Goal: Transaction & Acquisition: Purchase product/service

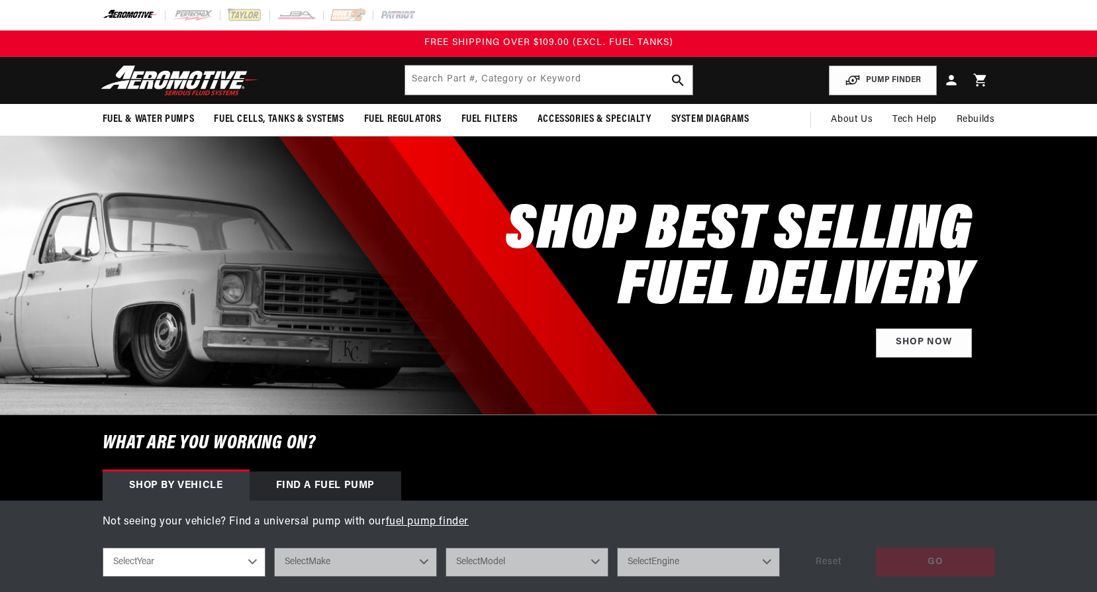
scroll to position [199, 0]
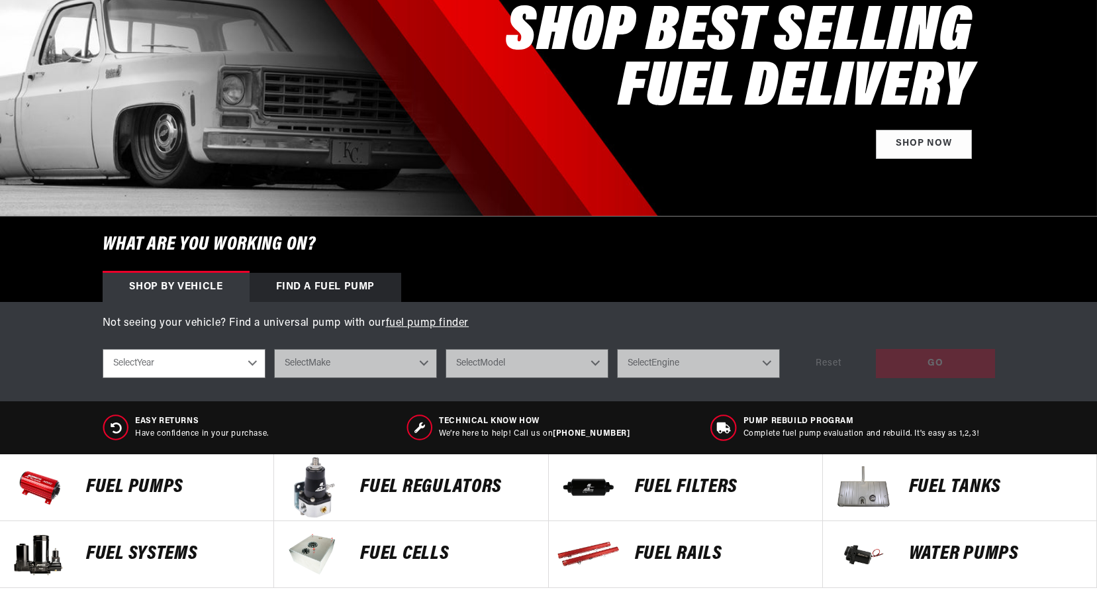
click at [252, 359] on select "Select Year 2023 2022 2021 2020 2019 2018 2017 2016 2015 2014 2013 2012 2011 20…" at bounding box center [184, 363] width 163 height 29
click at [257, 359] on select "Select Year 2023 2022 2021 2020 2019 2018 2017 2016 2015 2014 2013 2012 2011 20…" at bounding box center [184, 363] width 163 height 29
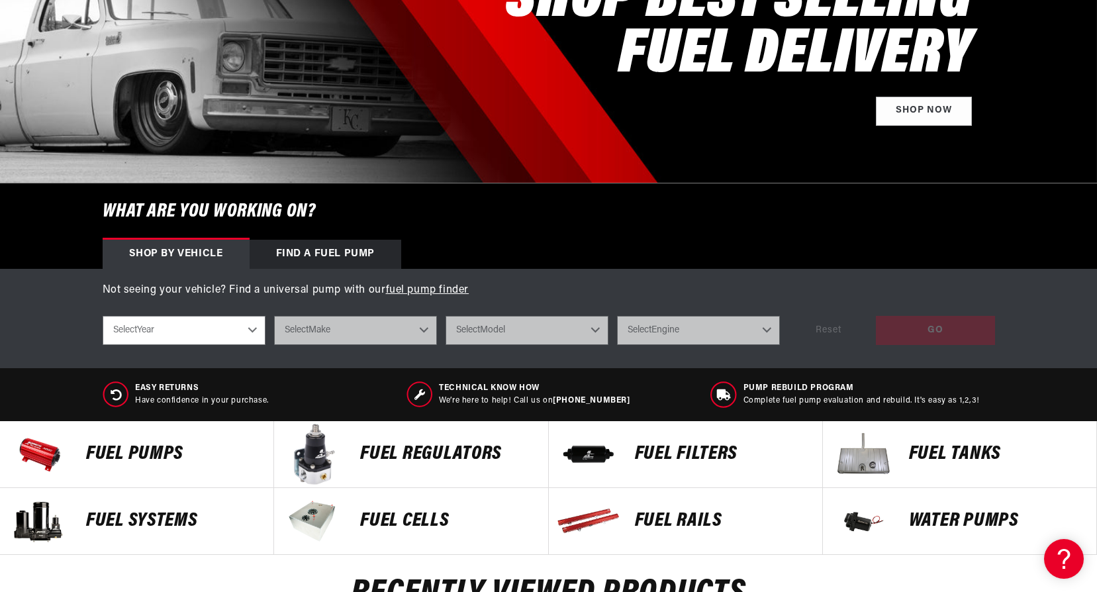
scroll to position [463, 0]
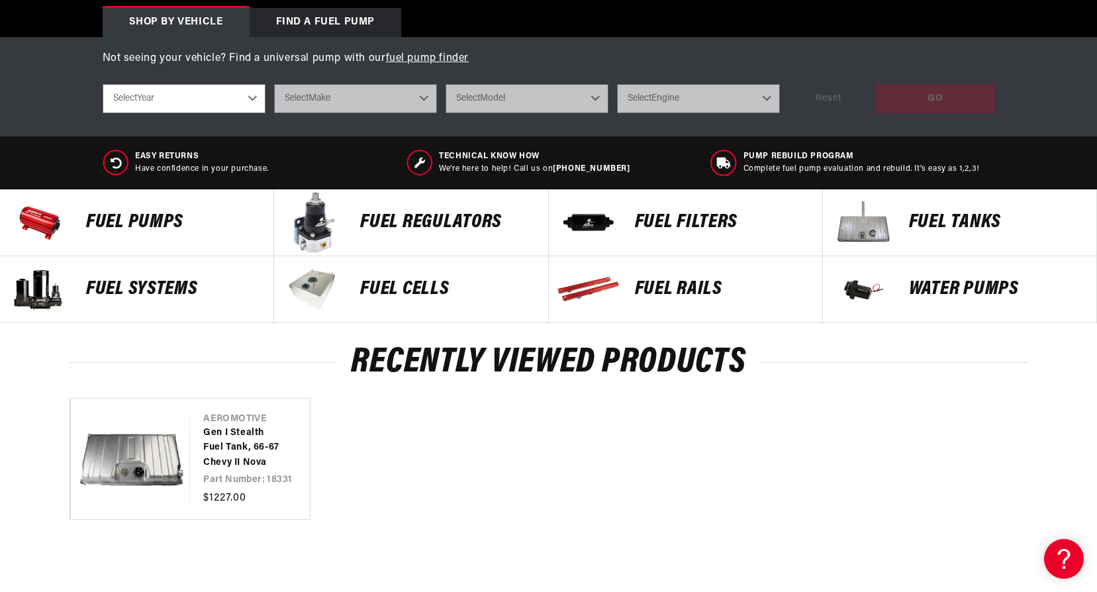
click at [239, 102] on select "Select Year 2023 2022 2021 2020 2019 2018 2017 2016 2015 2014 2013 2012 2011 20…" at bounding box center [184, 98] width 163 height 29
select select "1967"
click at [103, 84] on select "Select Year 2023 2022 2021 2020 2019 2018 2017 2016 2015 2014 2013 2012 2011 20…" at bounding box center [184, 98] width 163 height 29
select select "1967"
click at [340, 91] on select "Select Make Buick Chevrolet Dodge Ford GMC Oldsmobile Plymouth Pontiac" at bounding box center [355, 98] width 163 height 29
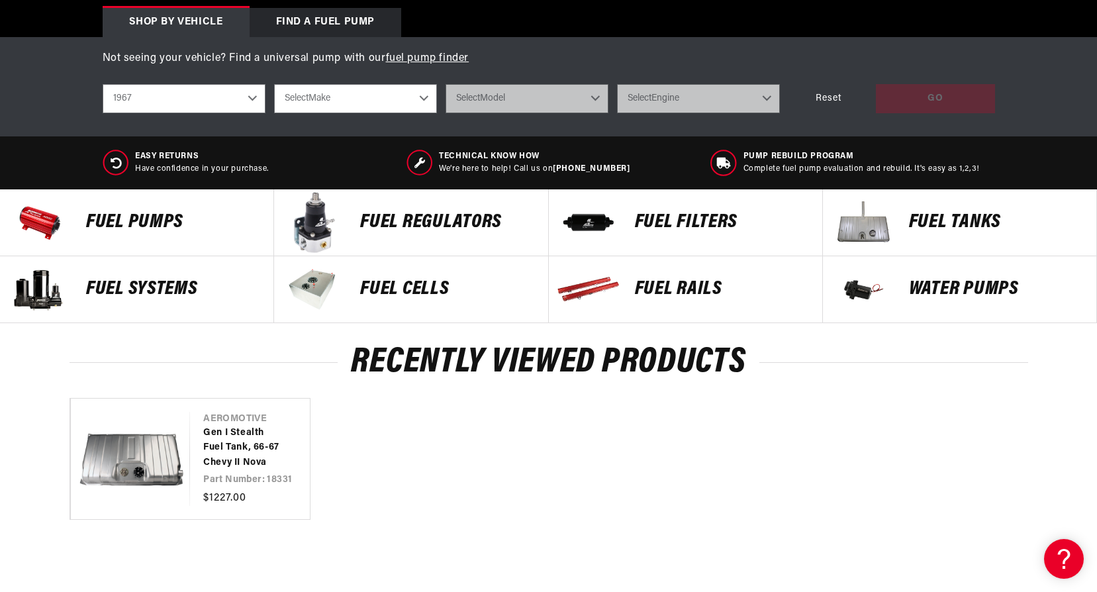
select select "Chevrolet"
click at [274, 84] on select "Select Make Buick Chevrolet Dodge Ford GMC Oldsmobile Plymouth Pontiac" at bounding box center [355, 98] width 163 height 29
select select "Chevrolet"
click at [500, 93] on select "Select Model C10 Pickup C20 Pickup Camaro Chevelle Chevy II K10 Pickup K20 Pick…" at bounding box center [526, 98] width 163 height 29
select select "Chevy-II"
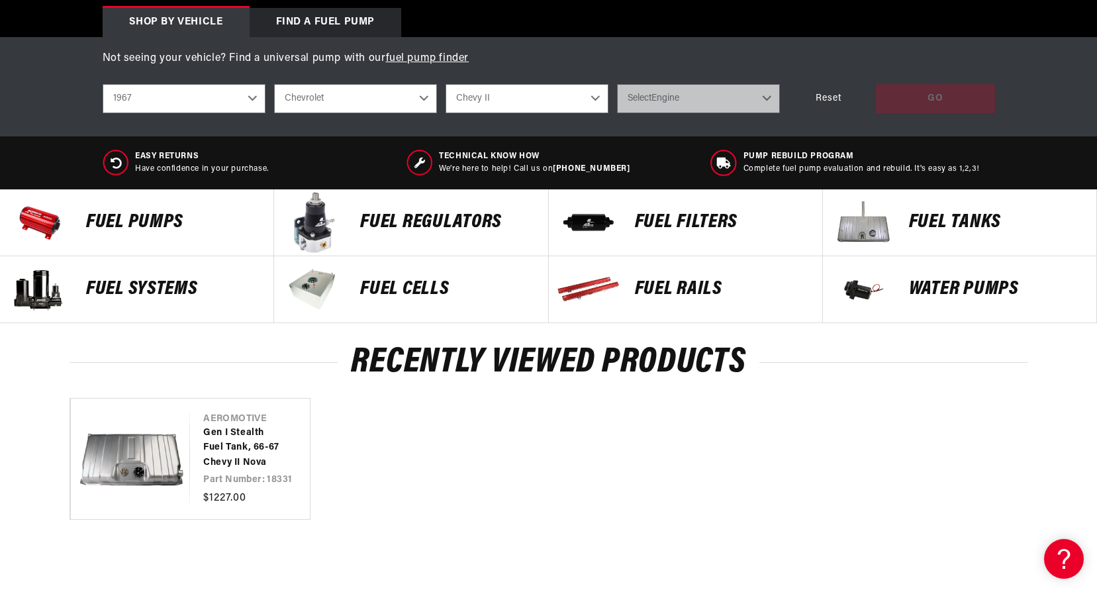
click at [445, 84] on select "Select Model C10 Pickup C20 Pickup Camaro Chevelle Chevy II K10 Pickup K20 Pick…" at bounding box center [526, 98] width 163 height 29
select select "Chevy-II"
click at [661, 97] on select "Select Engine 2.5L 3.2L 4.1L 4.6L 5.3L" at bounding box center [698, 98] width 163 height 29
select select "5.3L"
click at [617, 84] on select "Select Engine 2.5L 3.2L 4.1L 4.6L 5.3L" at bounding box center [698, 98] width 163 height 29
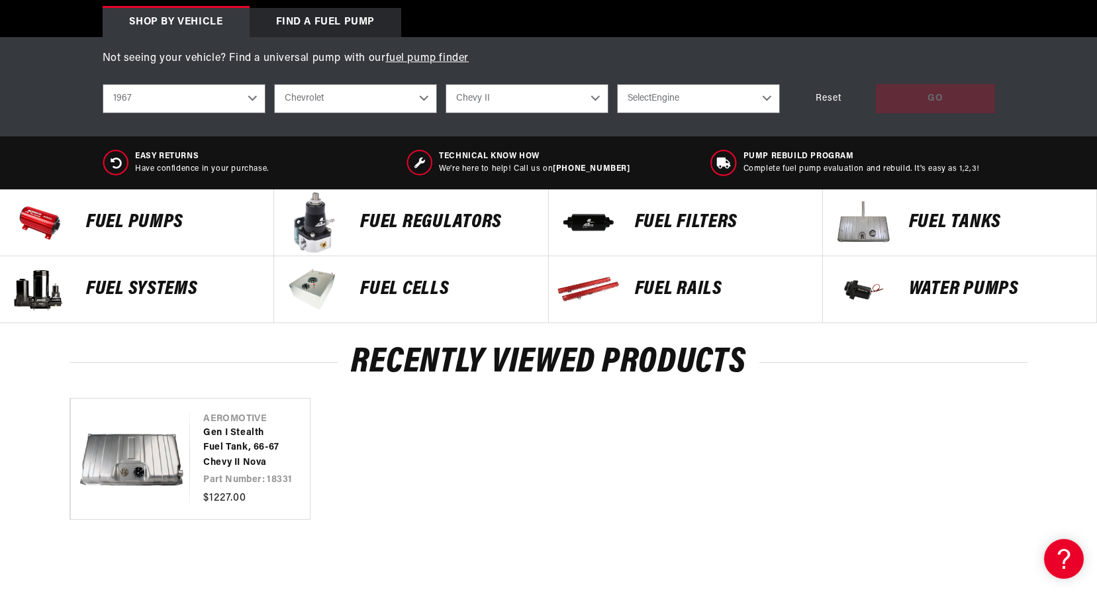
select select "5.3L"
click at [919, 109] on div "GO" at bounding box center [935, 99] width 119 height 30
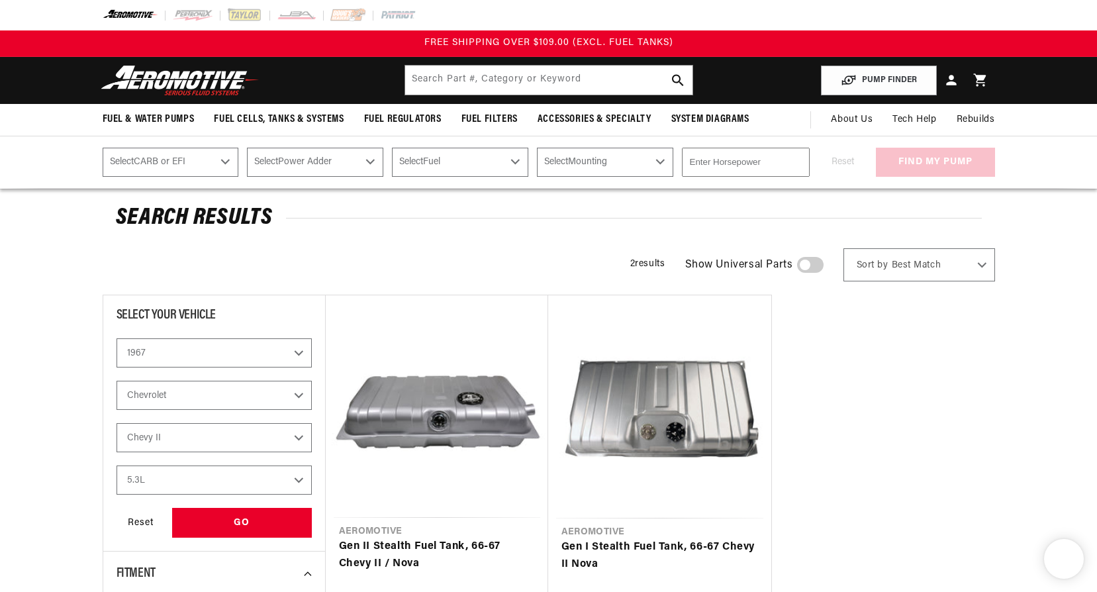
select select "1967"
select select "Chevrolet"
select select "Chevy-II"
select select "5.3L"
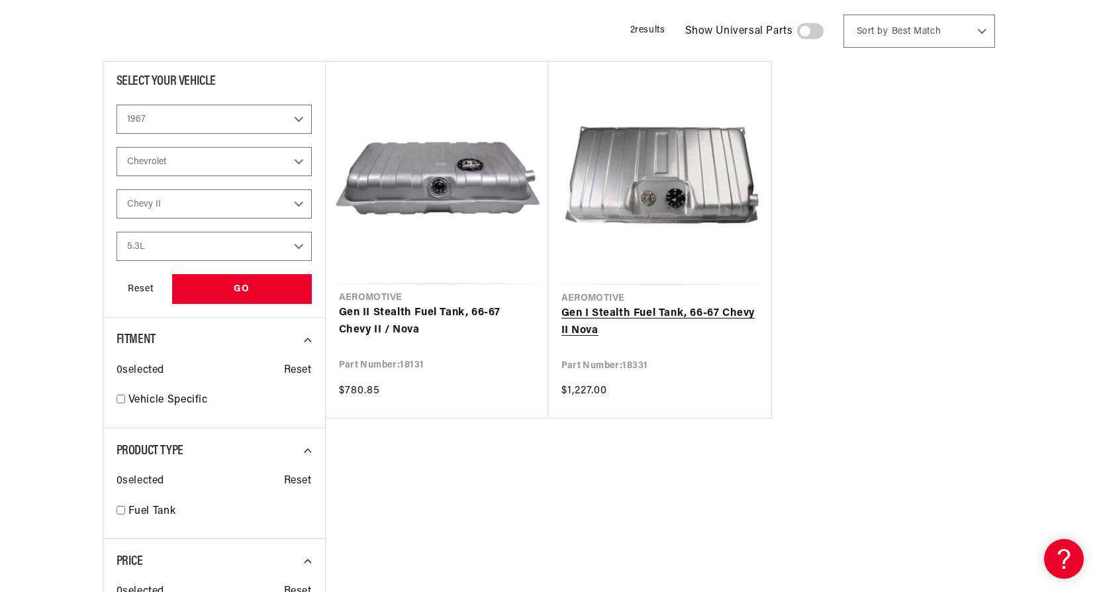
scroll to position [265, 0]
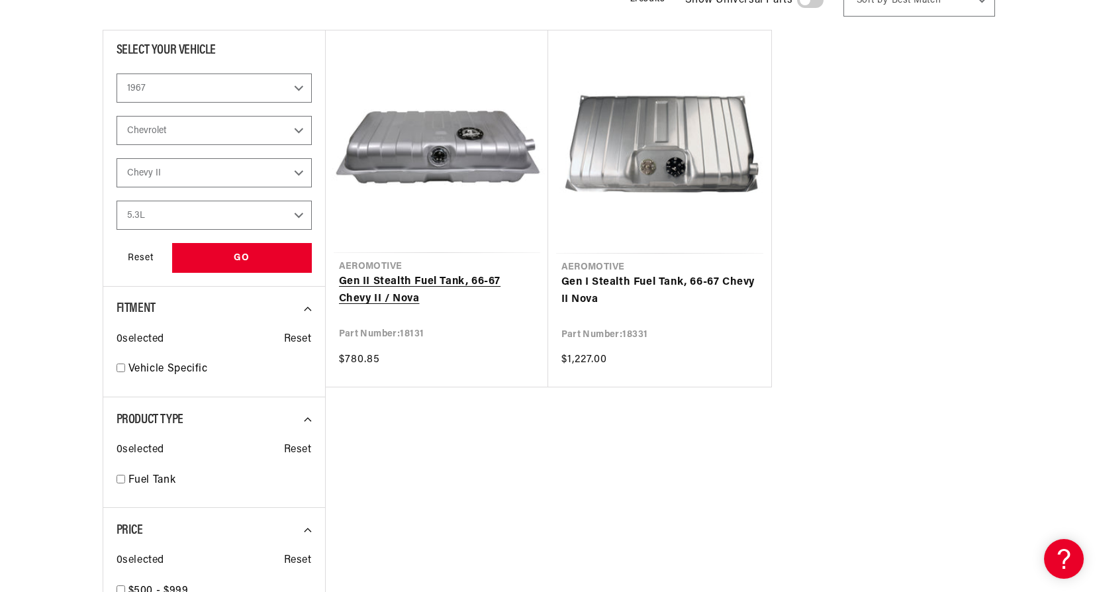
click at [394, 281] on link "Gen II Stealth Fuel Tank, 66-67 Chevy II / Nova" at bounding box center [437, 290] width 196 height 34
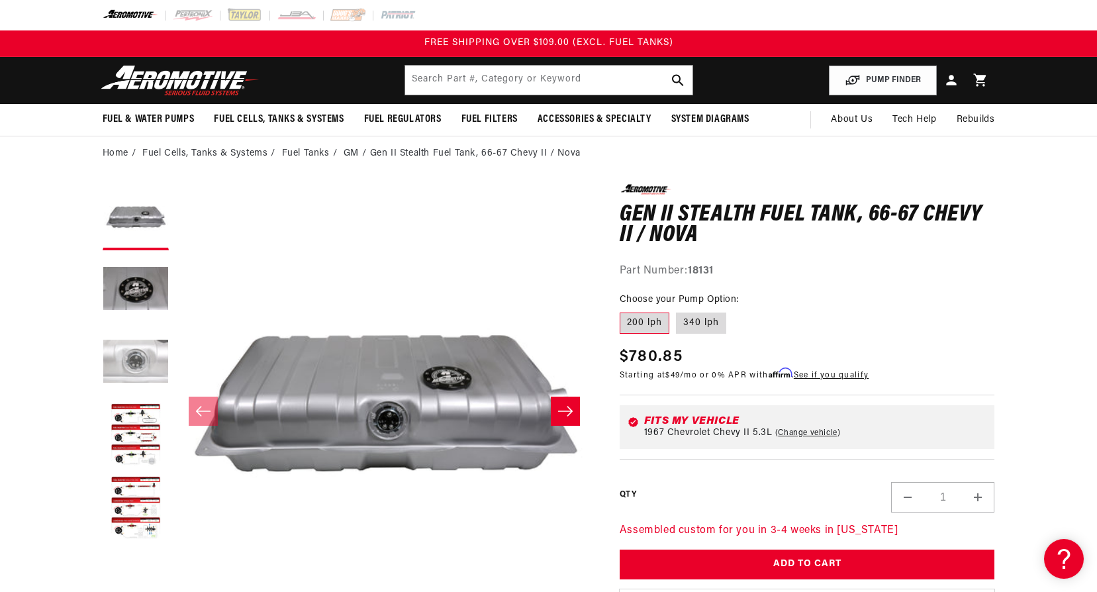
click at [144, 356] on button "Load image 3 in gallery view" at bounding box center [136, 363] width 66 height 66
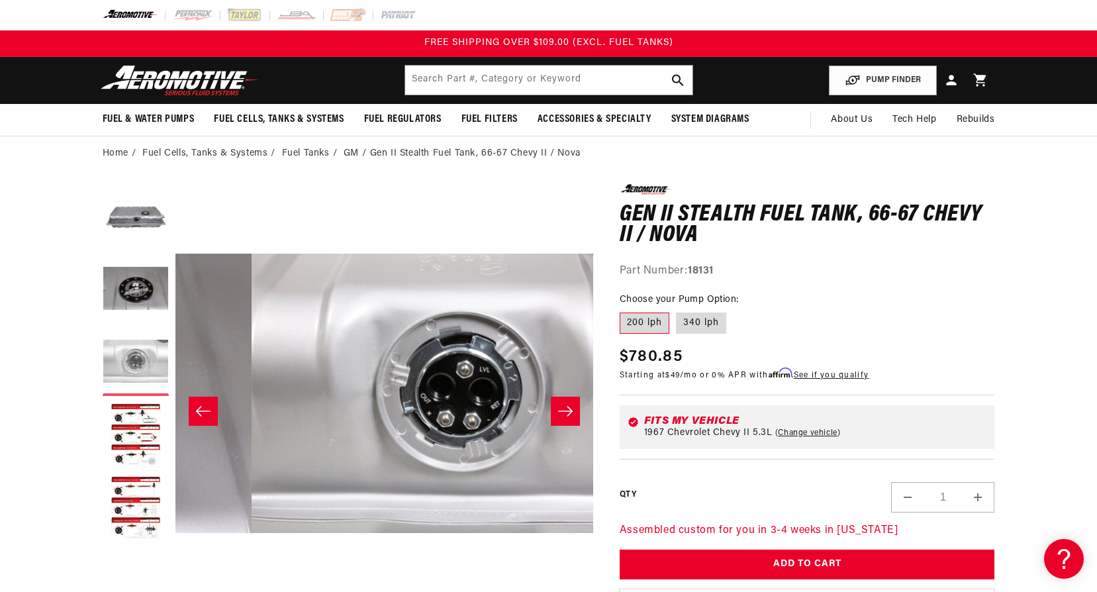
scroll to position [0, 836]
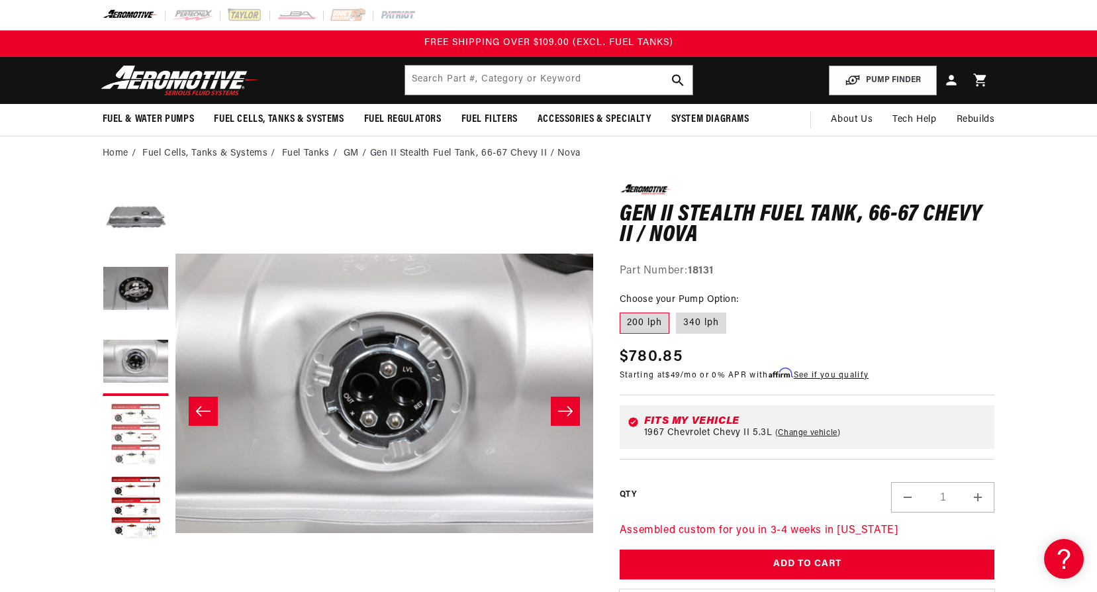
click at [142, 438] on button "Load image 4 in gallery view" at bounding box center [136, 435] width 66 height 66
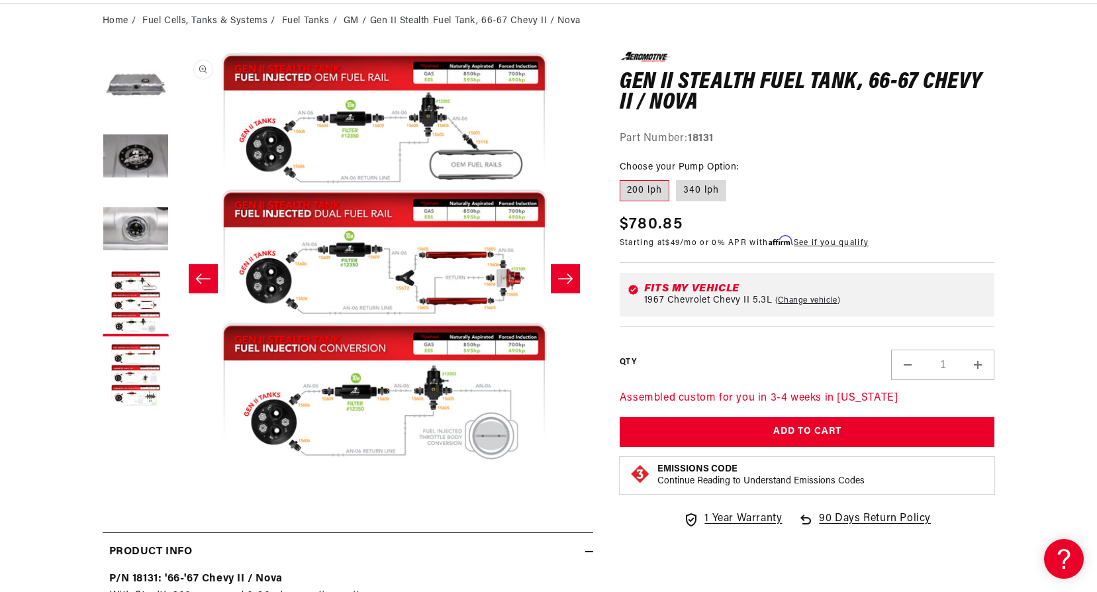
scroll to position [0, 1254]
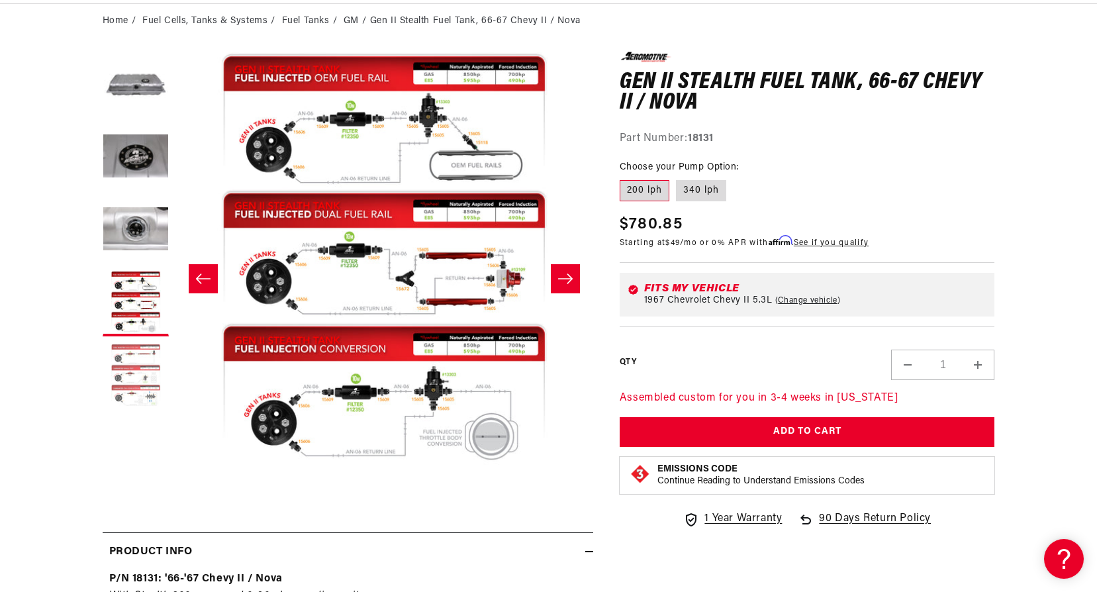
click at [135, 371] on button "Load image 5 in gallery view" at bounding box center [136, 376] width 66 height 66
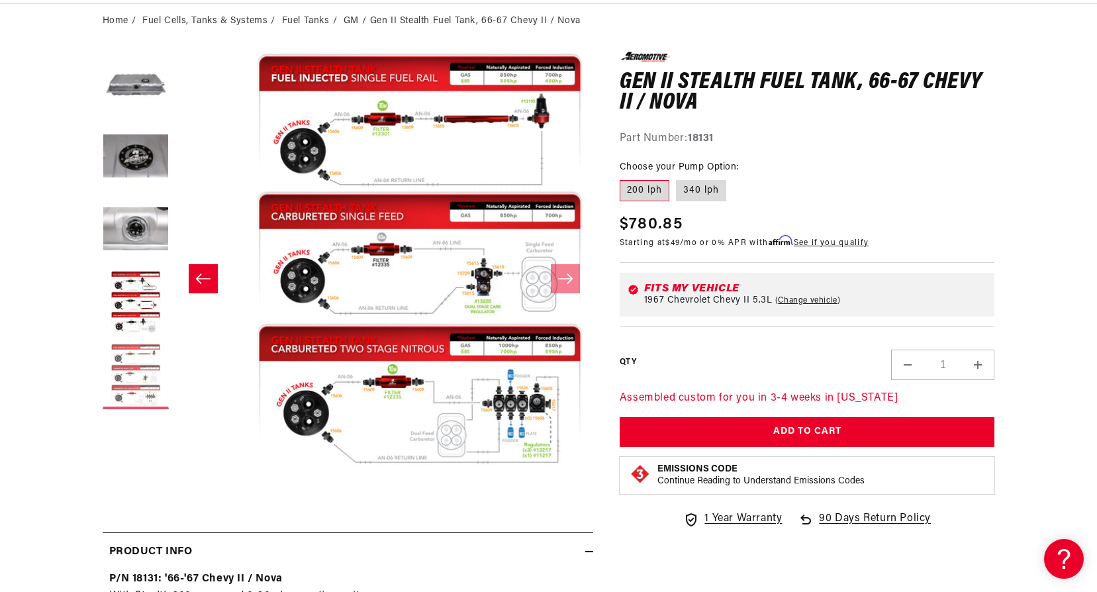
scroll to position [0, 1672]
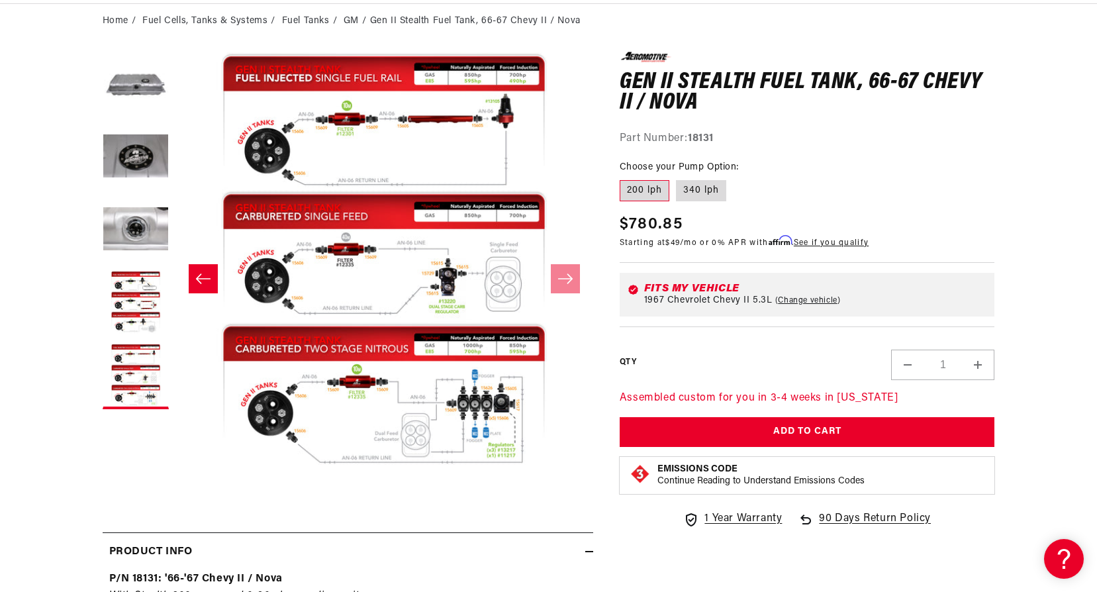
click at [206, 279] on icon "Slide left" at bounding box center [202, 278] width 15 height 10
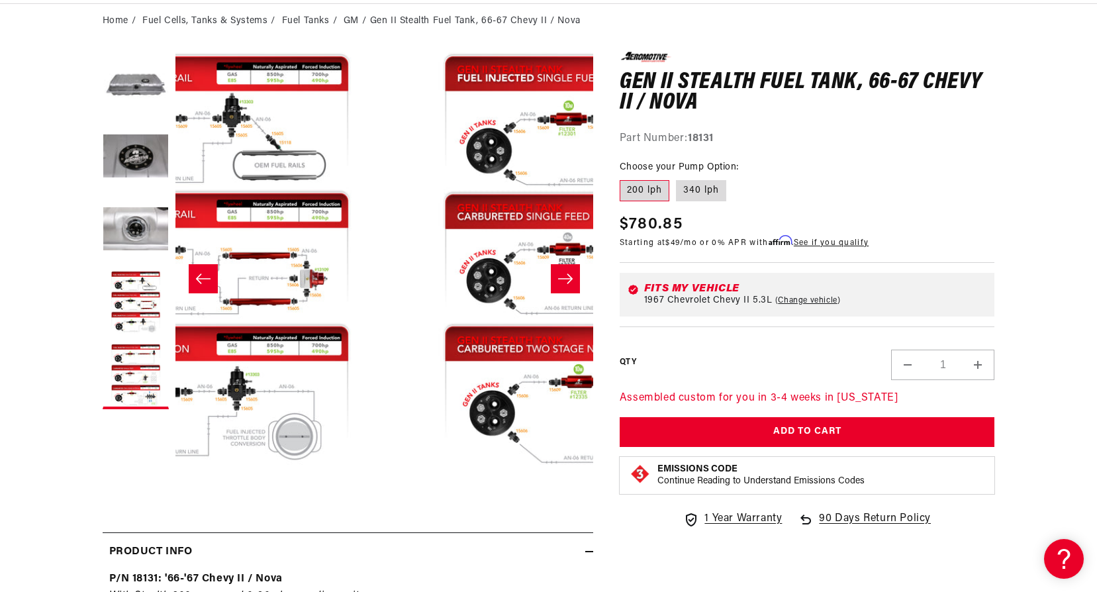
scroll to position [0, 1254]
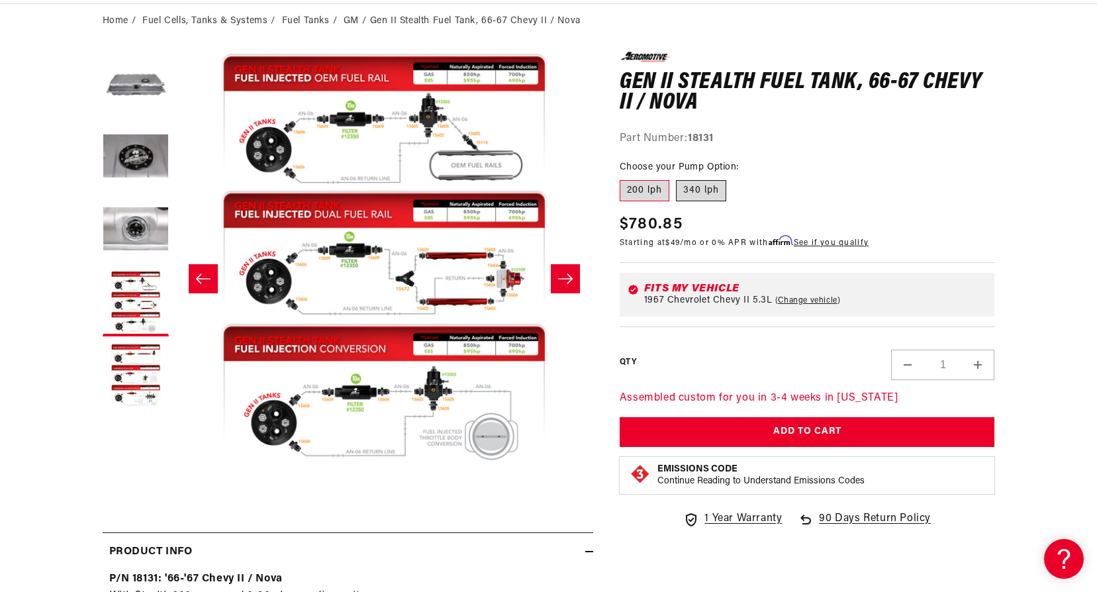
click at [702, 195] on label "340 lph" at bounding box center [701, 190] width 50 height 21
click at [676, 178] on input "340 lph" at bounding box center [676, 177] width 1 height 1
radio input "true"
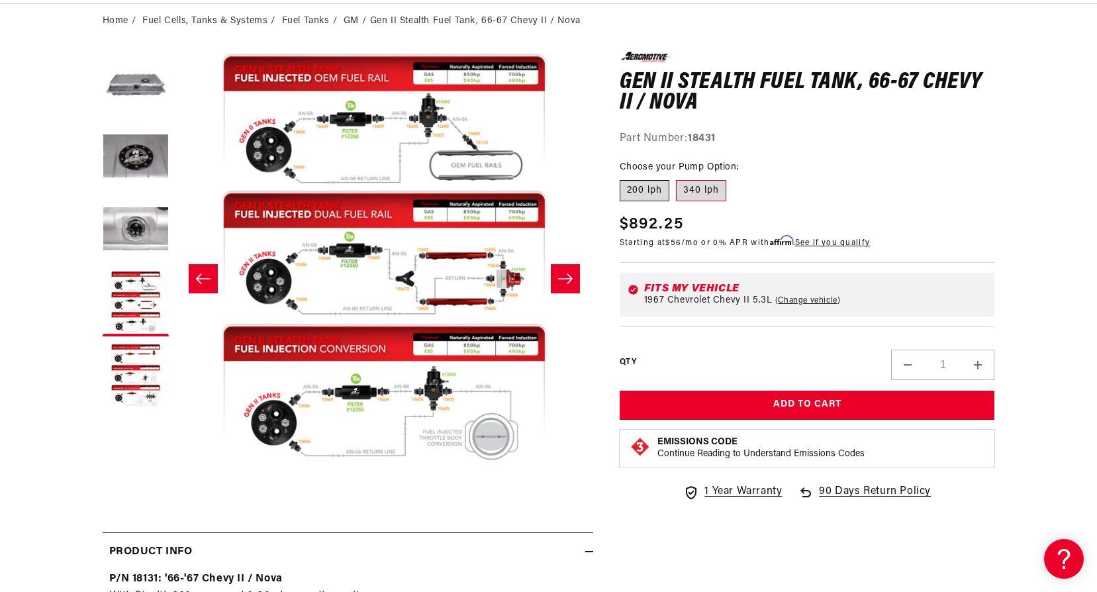
click at [657, 190] on label "200 lph" at bounding box center [645, 190] width 50 height 21
click at [624, 178] on input "200 lph" at bounding box center [623, 177] width 1 height 1
radio input "true"
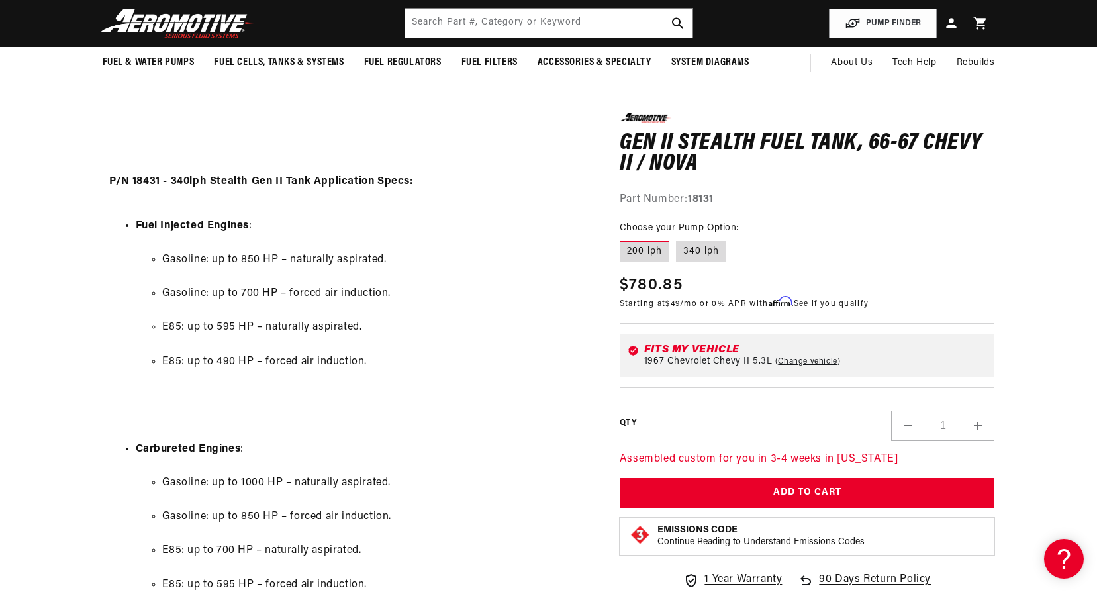
scroll to position [1390, 0]
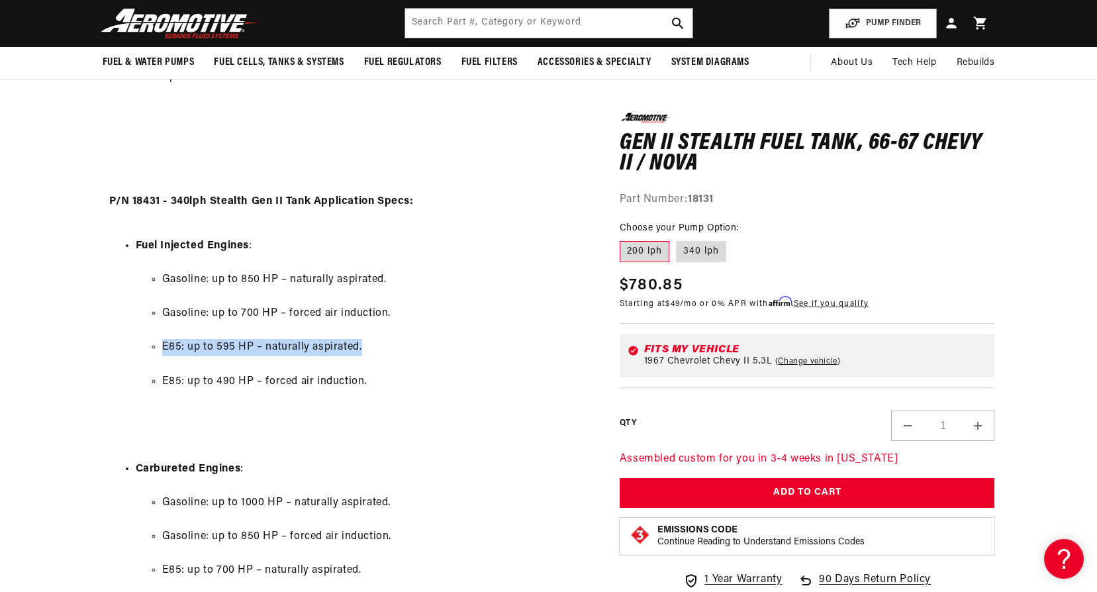
drag, startPoint x: 369, startPoint y: 346, endPoint x: 160, endPoint y: 341, distance: 209.2
click at [160, 341] on ul "Gasoline: up to 850 HP – naturally aspirated. Gasoline: up to 700 HP – forced a…" at bounding box center [361, 330] width 451 height 152
click at [471, 394] on ul "Gasoline: up to 850 HP – naturally aspirated. Gasoline: up to 700 HP – forced a…" at bounding box center [361, 330] width 451 height 152
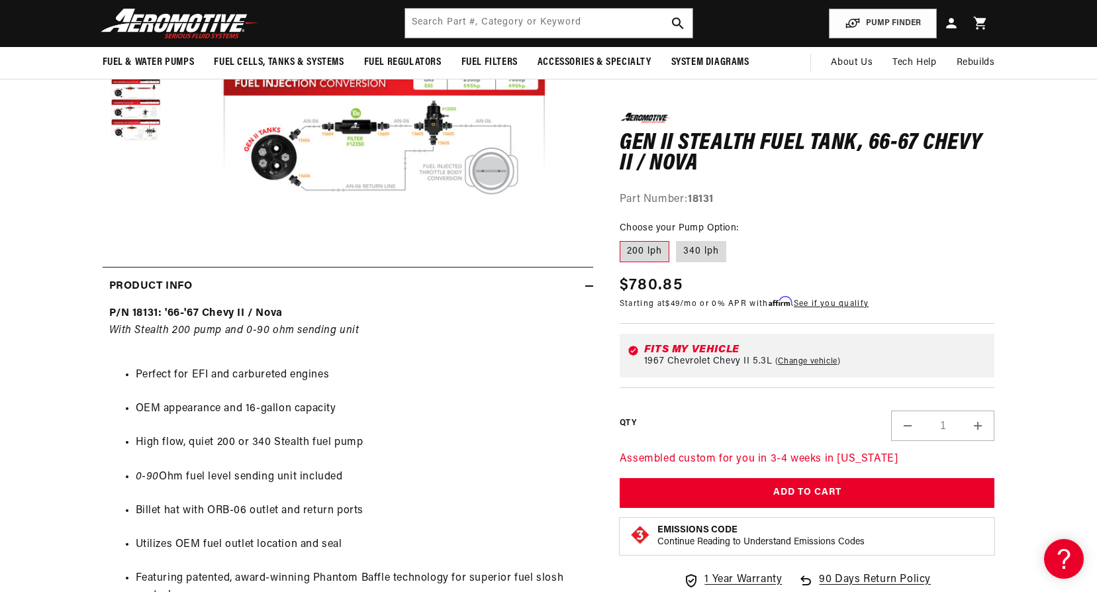
scroll to position [397, 0]
click at [695, 254] on label "340 lph" at bounding box center [701, 251] width 50 height 21
click at [676, 239] on input "340 lph" at bounding box center [676, 238] width 1 height 1
radio input "true"
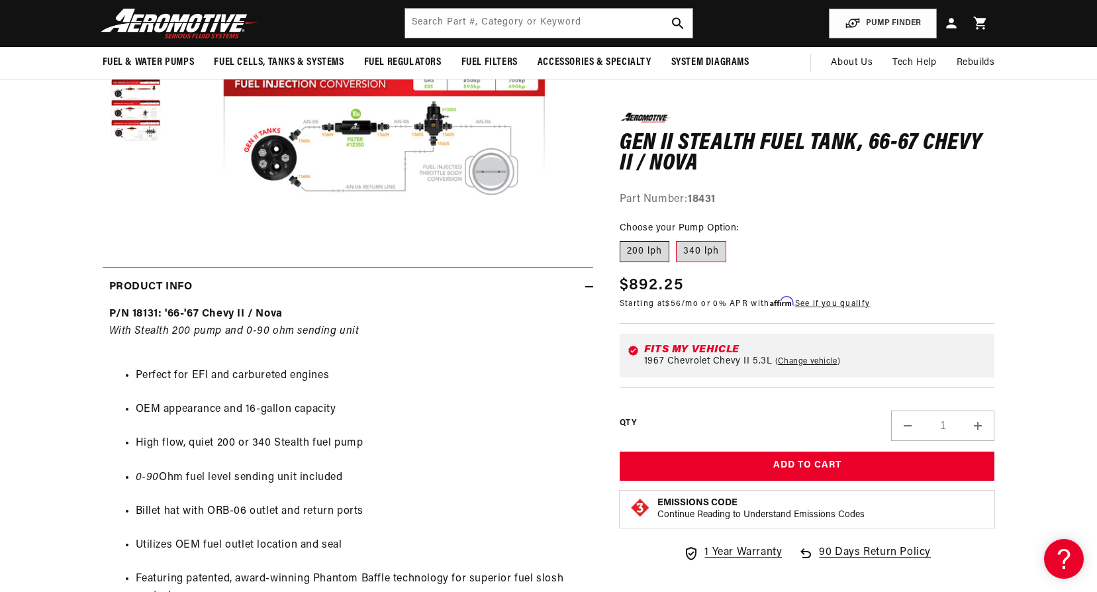
click at [652, 259] on label "200 lph" at bounding box center [645, 251] width 50 height 21
click at [624, 239] on input "200 lph" at bounding box center [623, 238] width 1 height 1
radio input "true"
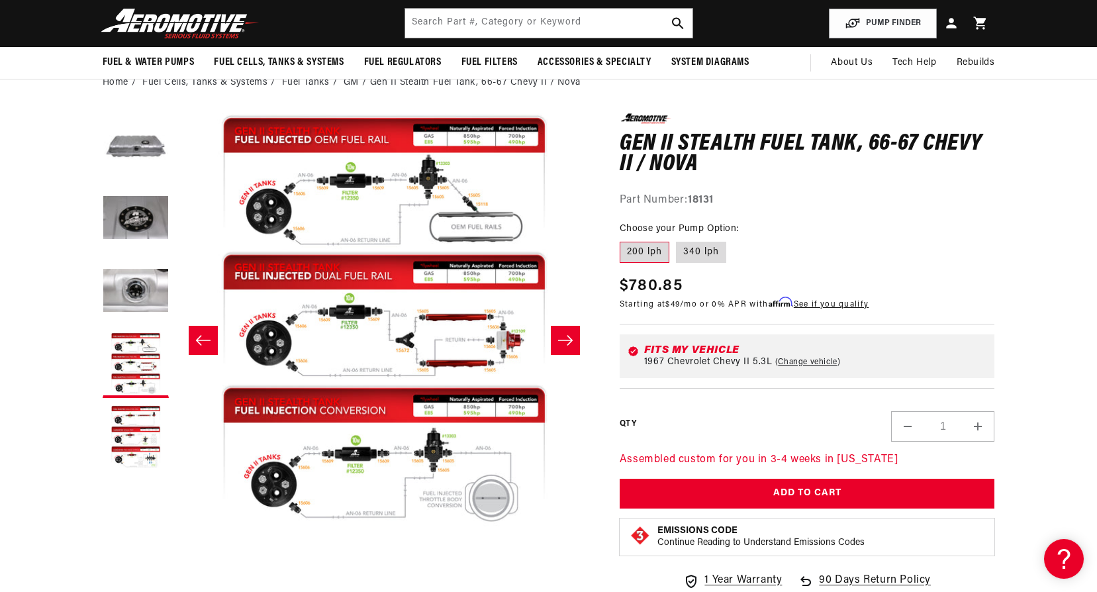
scroll to position [66, 0]
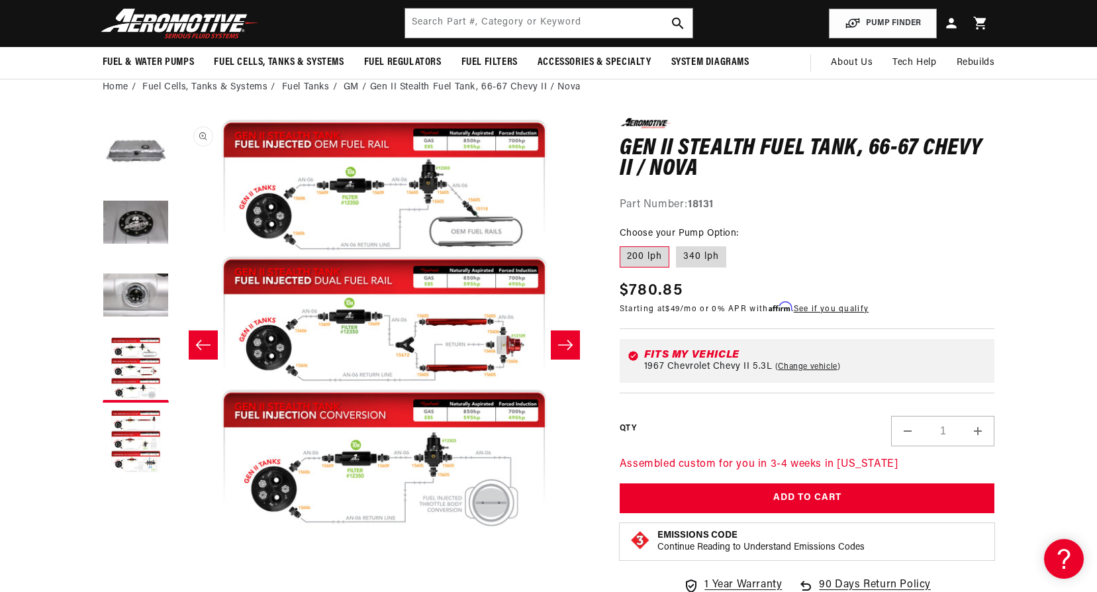
click at [175, 536] on button "Open media 4 in modal" at bounding box center [175, 536] width 0 height 0
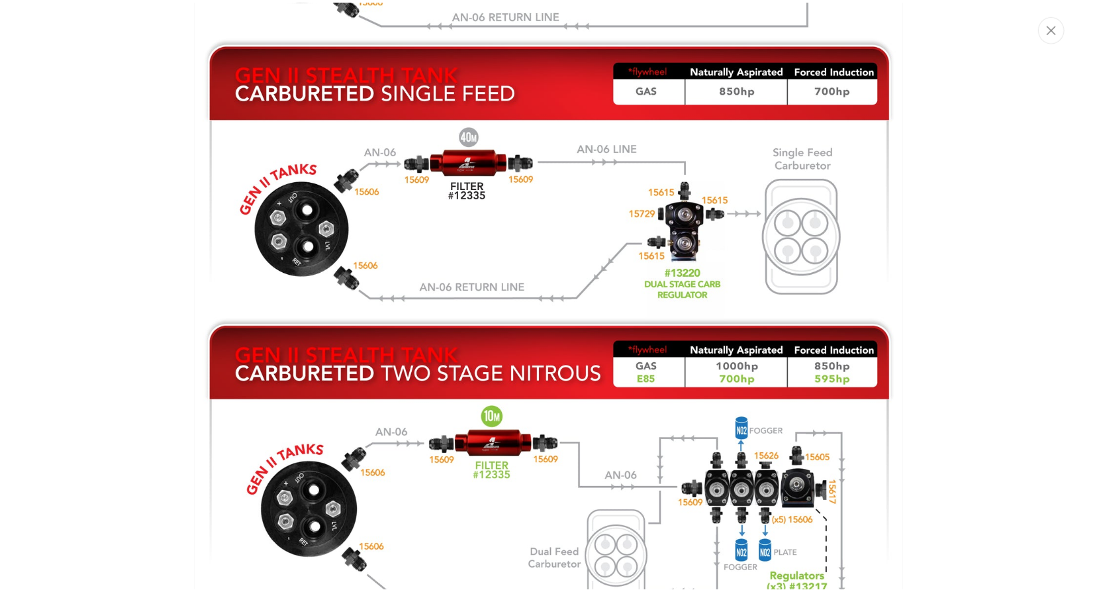
scroll to position [2688, 0]
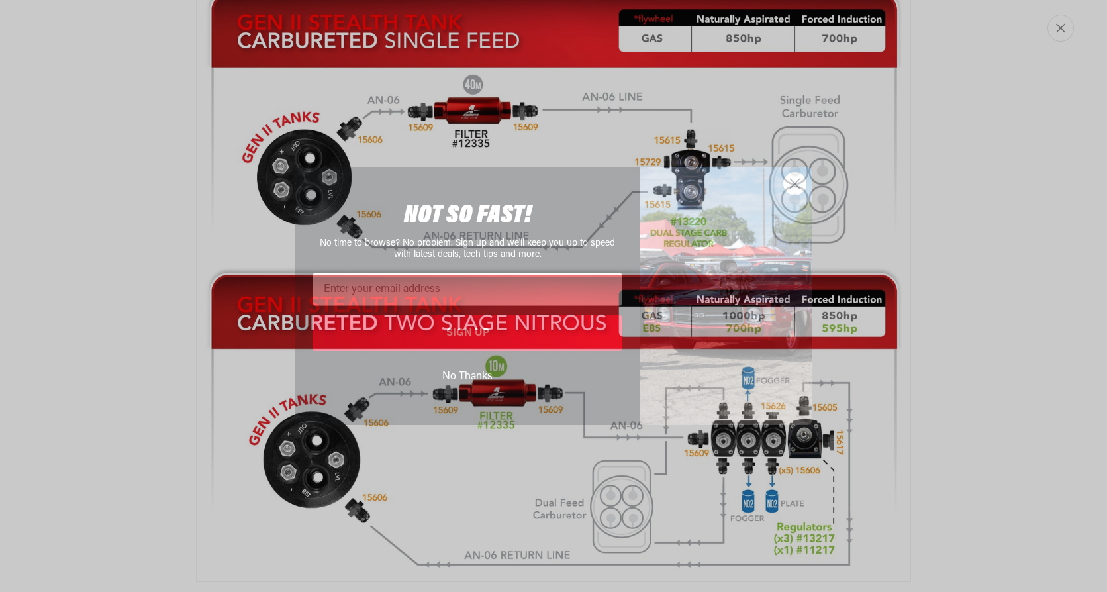
click at [791, 189] on circle "Close dialog" at bounding box center [795, 184] width 22 height 22
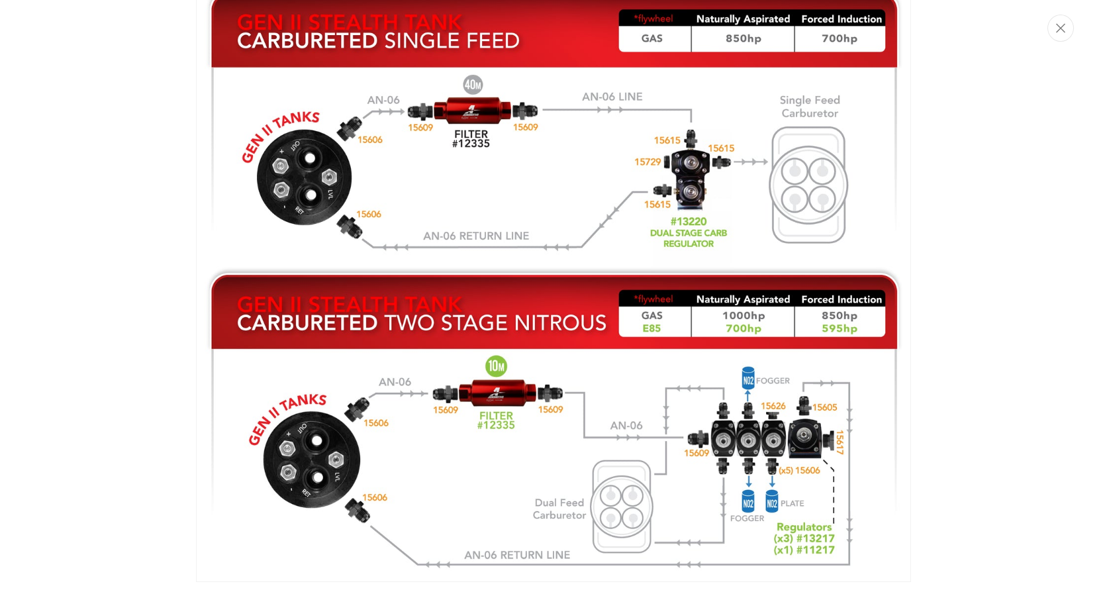
click at [958, 131] on div "Media gallery" at bounding box center [553, 296] width 1107 height 592
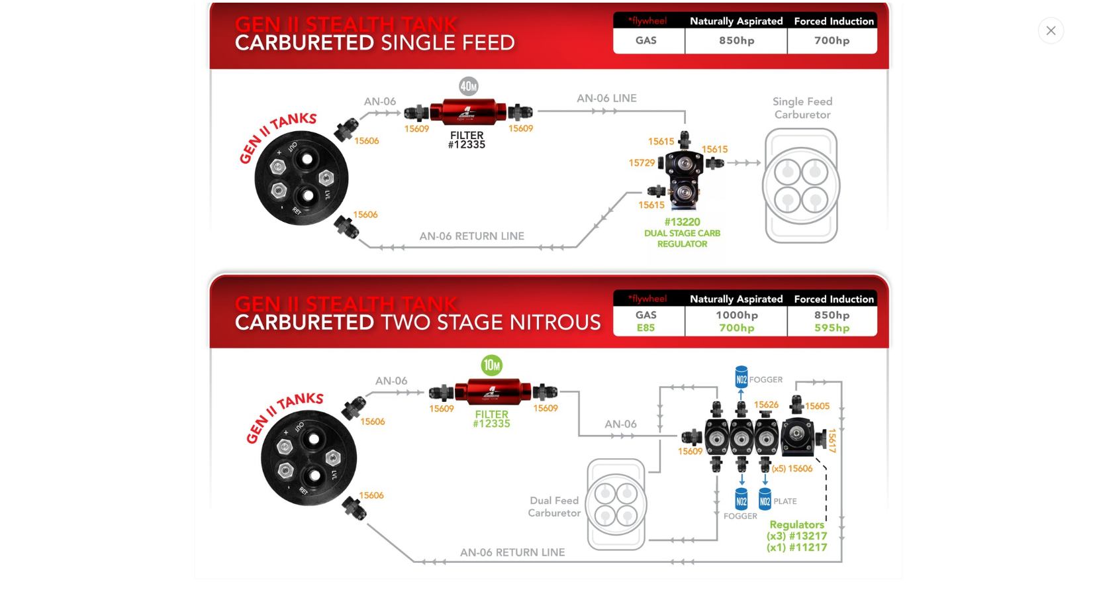
scroll to position [1, 1254]
